Goal: Task Accomplishment & Management: Use online tool/utility

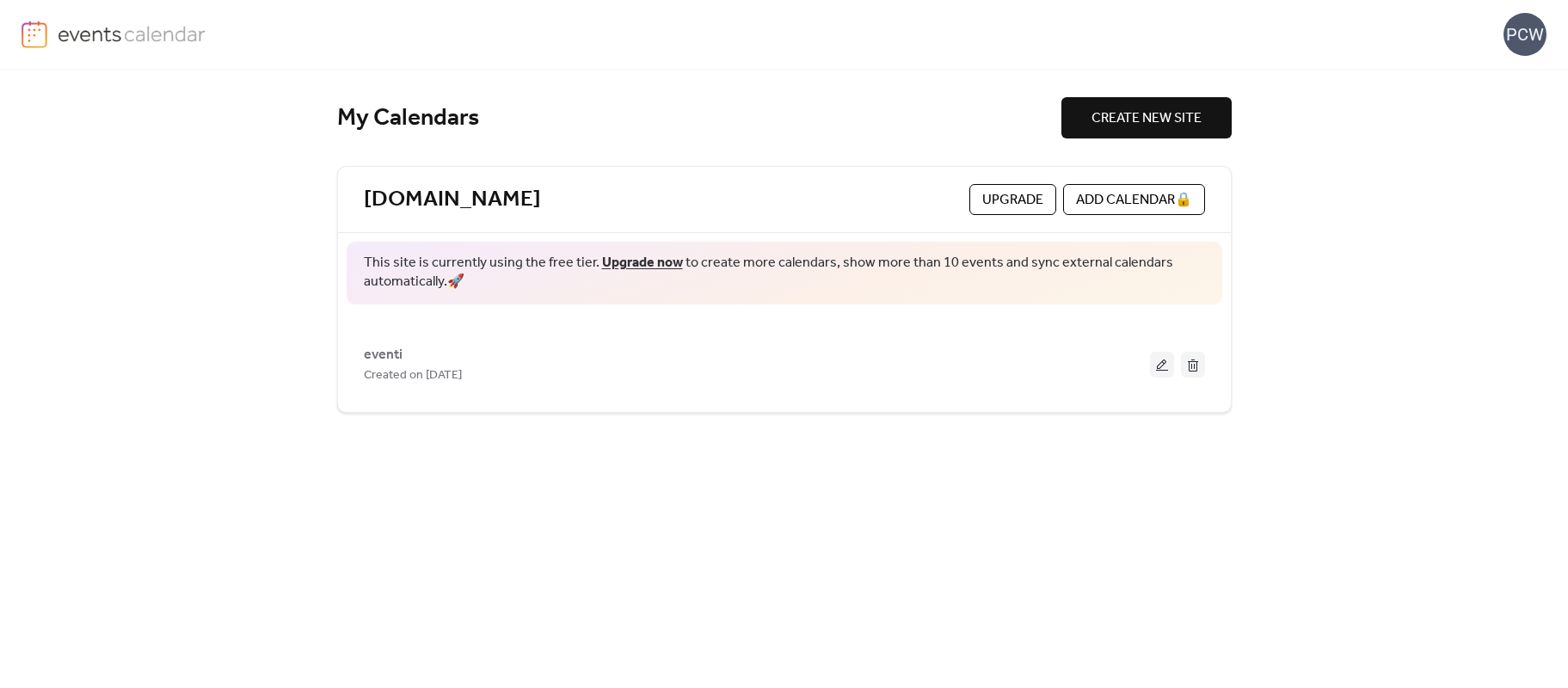
click at [1166, 364] on button at bounding box center [1161, 364] width 24 height 26
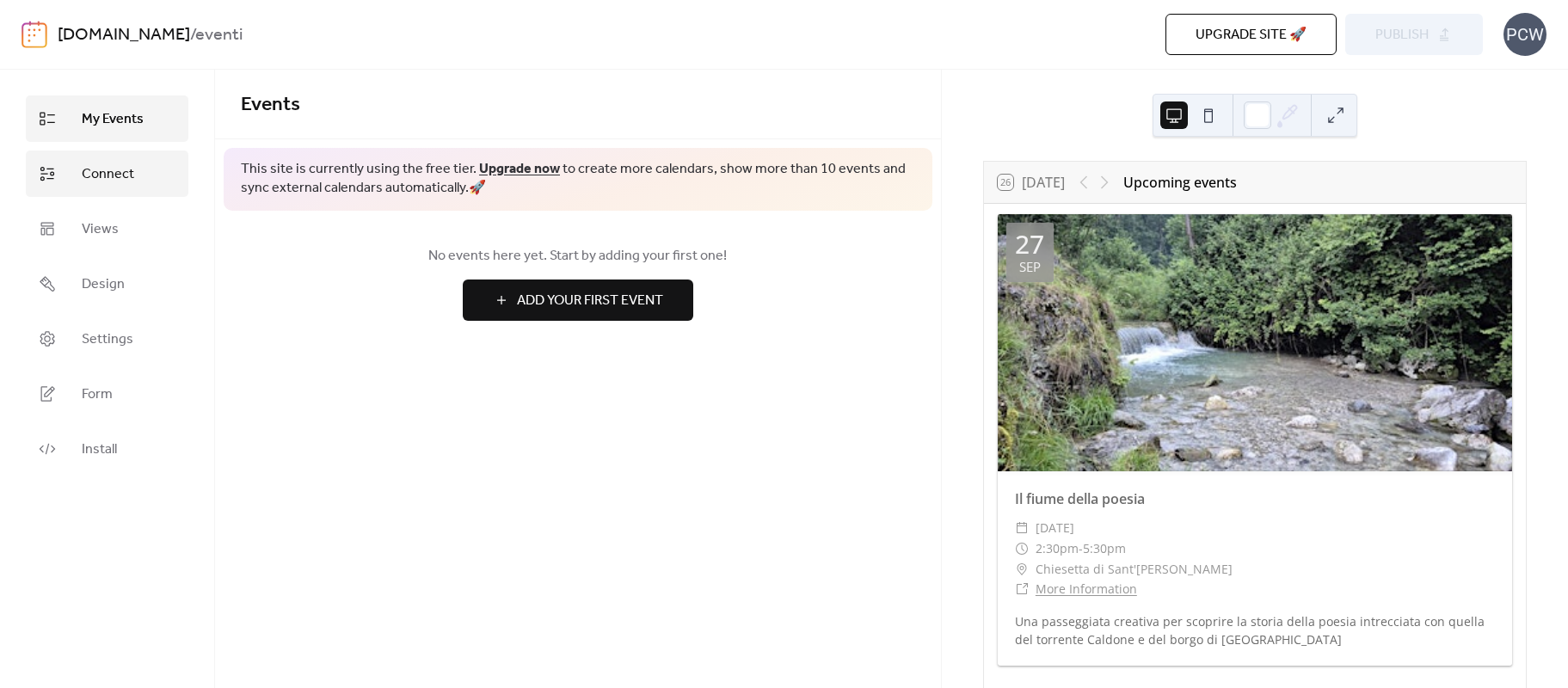
click at [131, 171] on span "Connect" at bounding box center [107, 174] width 52 height 20
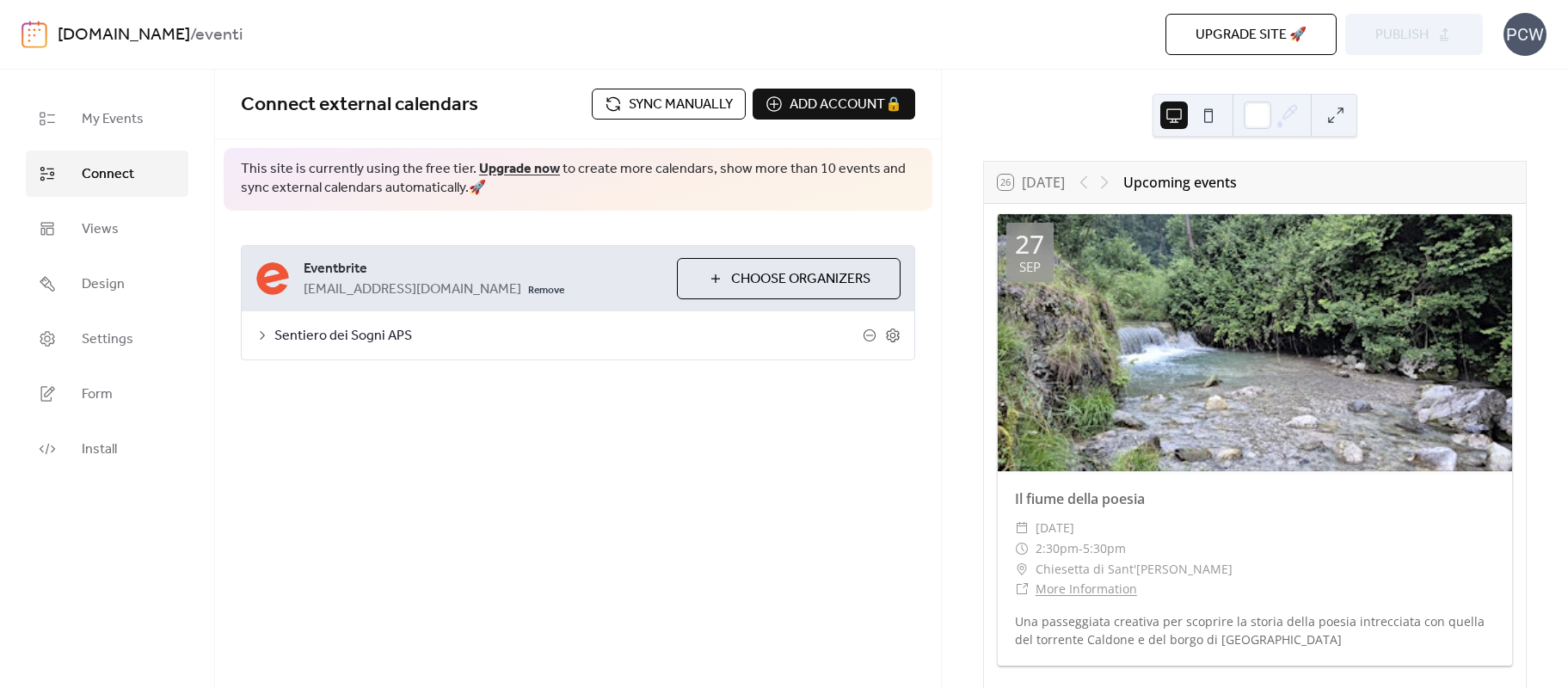
click at [656, 106] on span "Sync manually" at bounding box center [681, 104] width 104 height 20
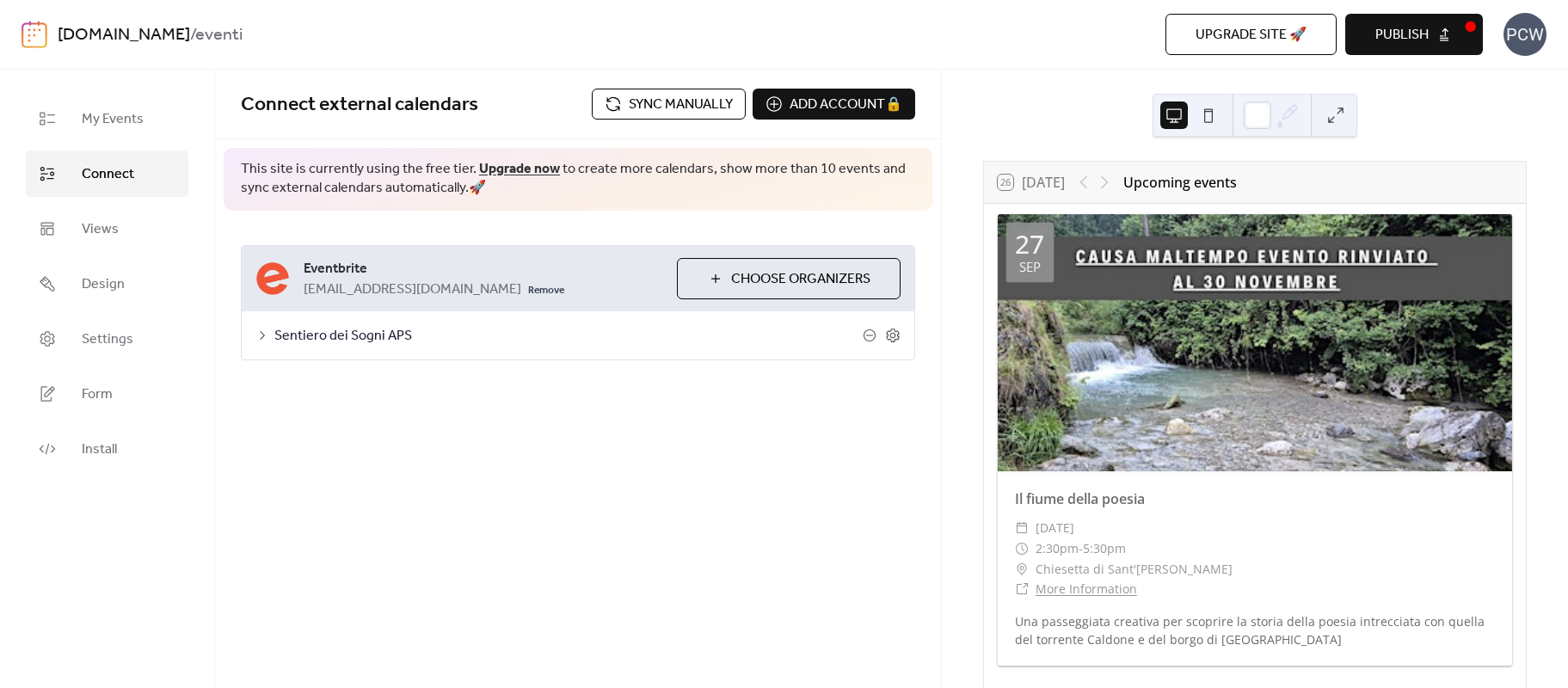
click at [1415, 37] on span "Publish" at bounding box center [1402, 34] width 53 height 20
click at [662, 96] on span "Sync manually" at bounding box center [681, 104] width 104 height 20
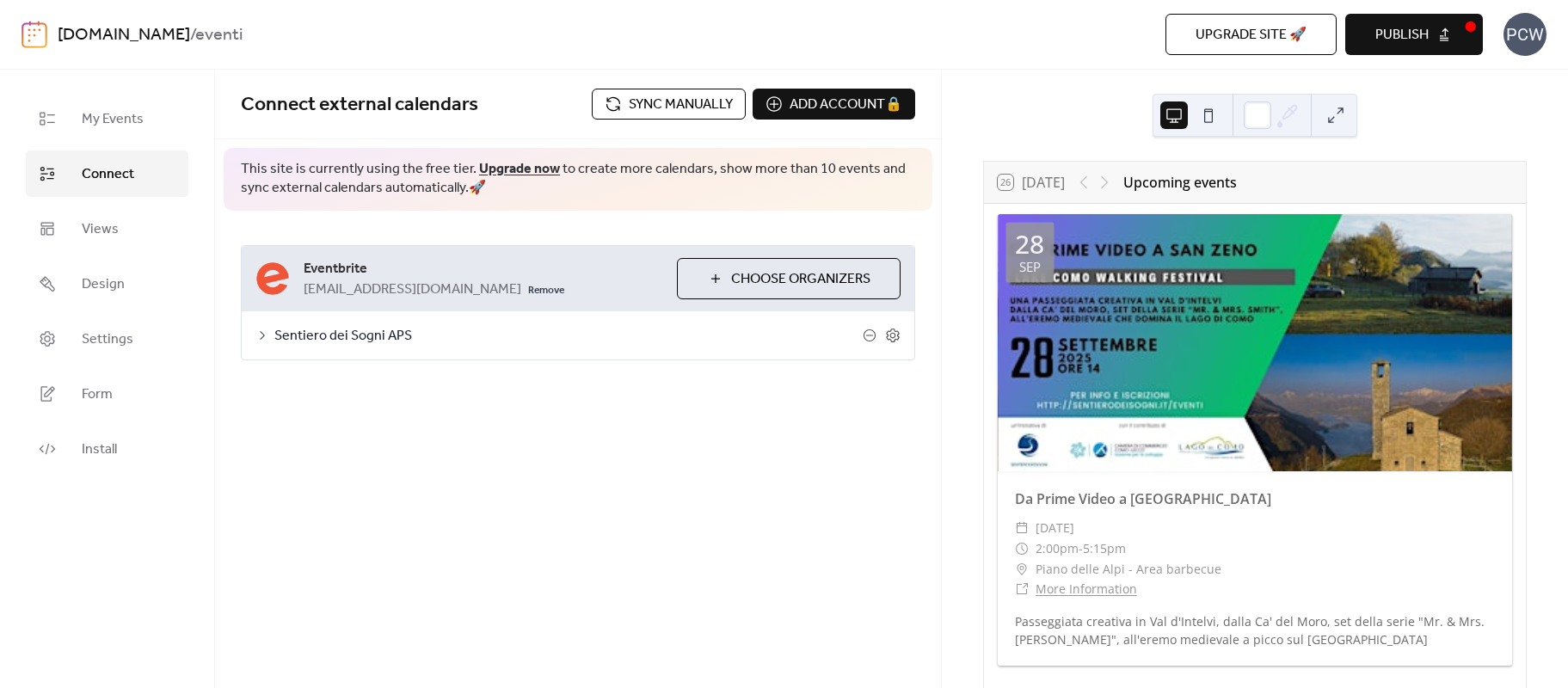
click at [1435, 34] on button "Publish" at bounding box center [1414, 34] width 138 height 42
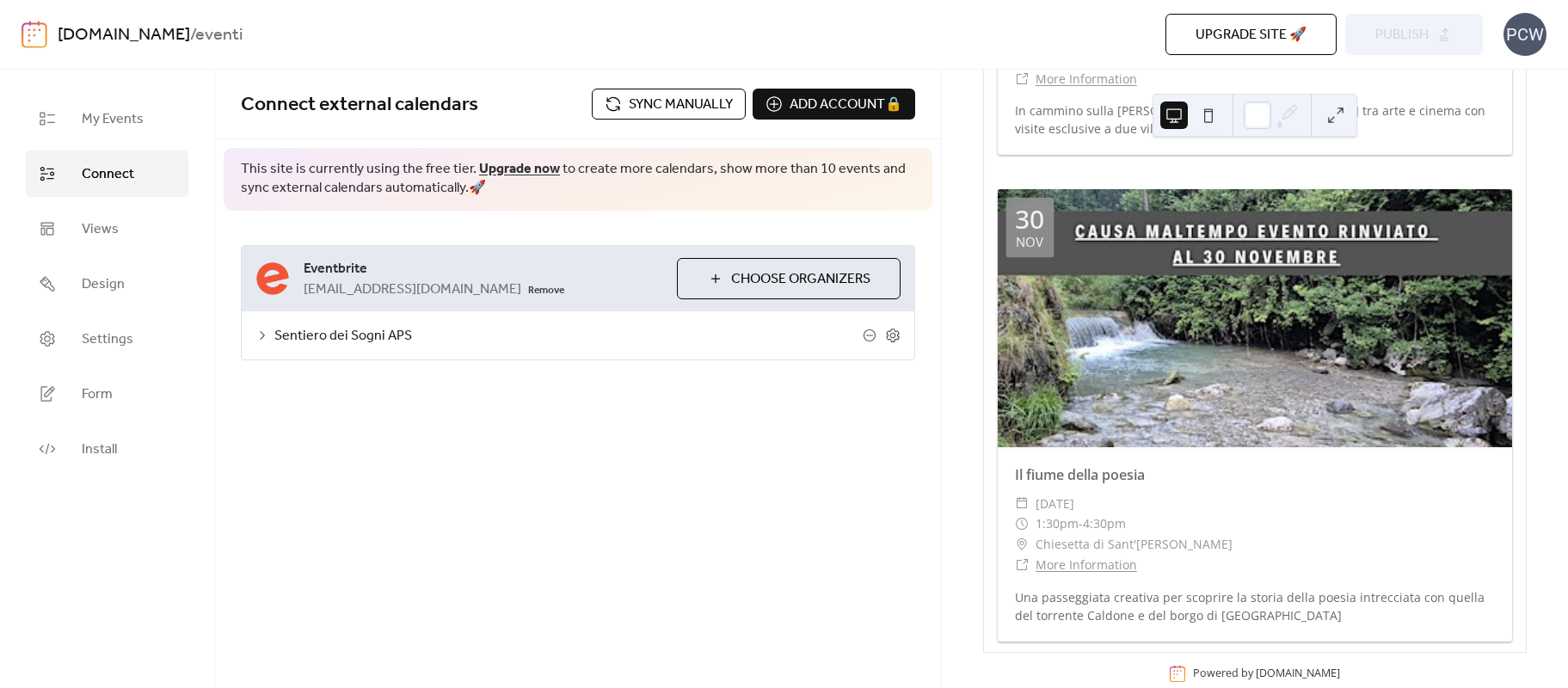
scroll to position [2454, 0]
click at [1539, 45] on div "PCW" at bounding box center [1525, 34] width 43 height 43
click at [1511, 157] on span "Sign out" at bounding box center [1490, 152] width 50 height 20
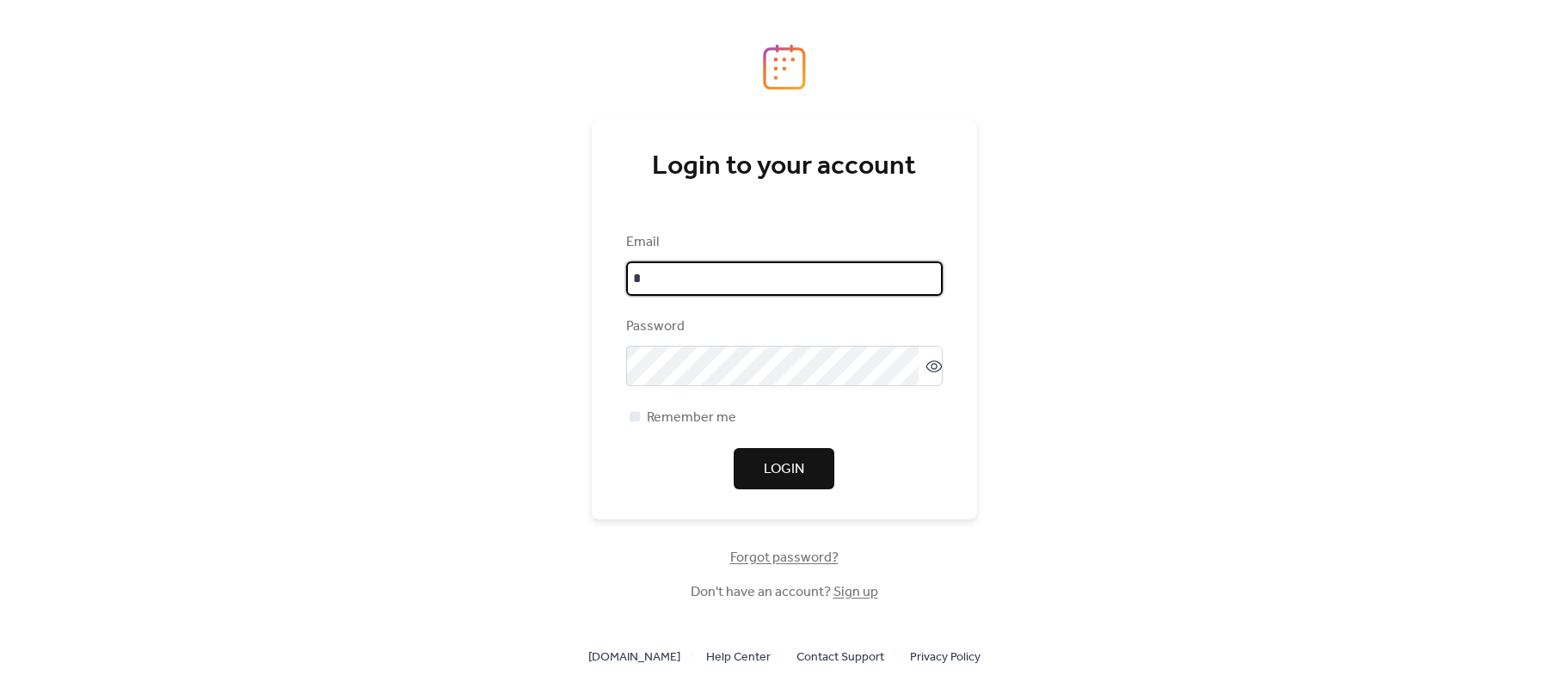
type input "**********"
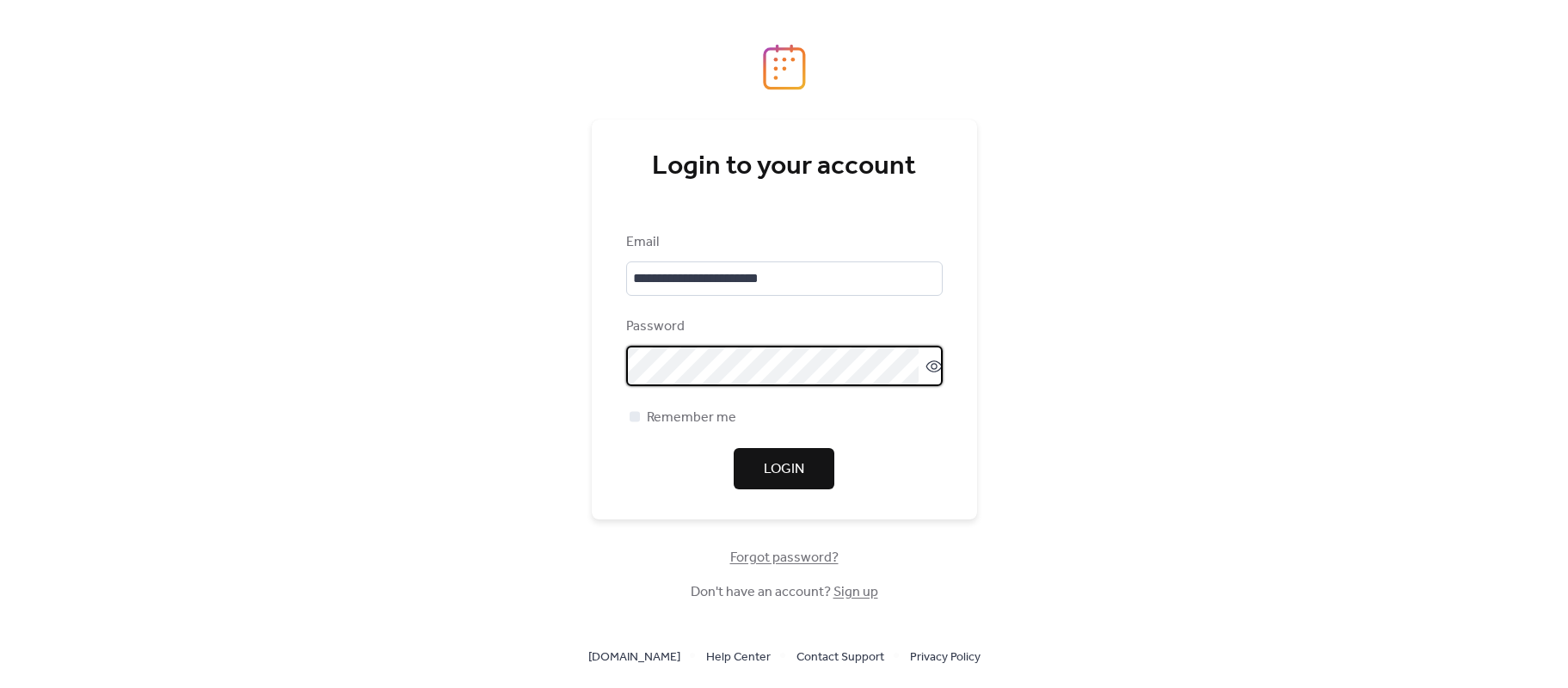
click at [780, 468] on span "Login" at bounding box center [784, 469] width 41 height 20
